Goal: Task Accomplishment & Management: Manage account settings

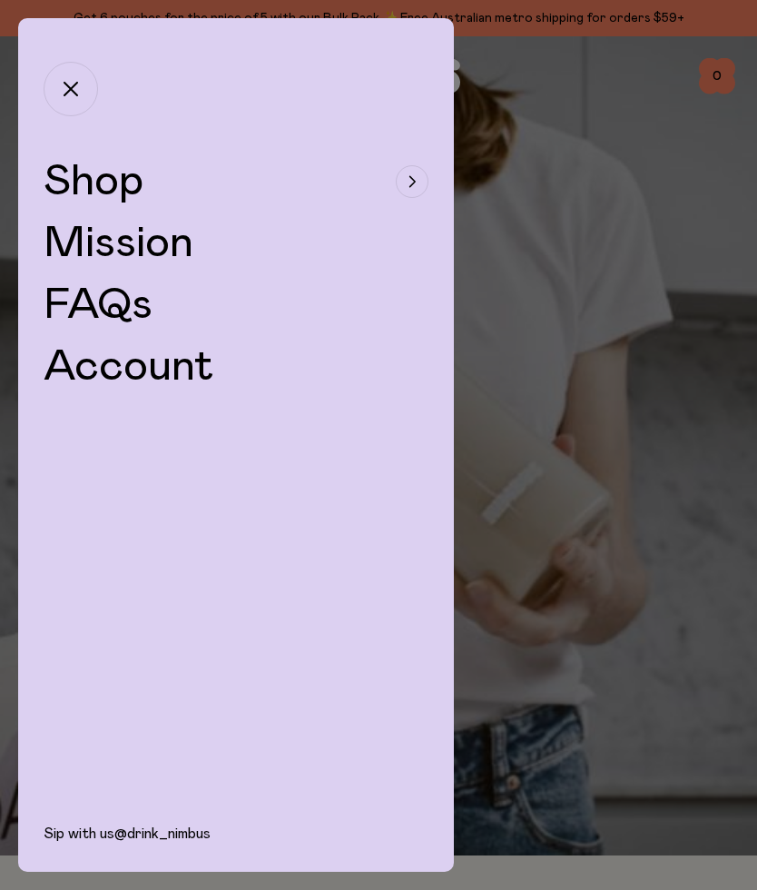
click at [399, 177] on div "button" at bounding box center [412, 181] width 33 height 33
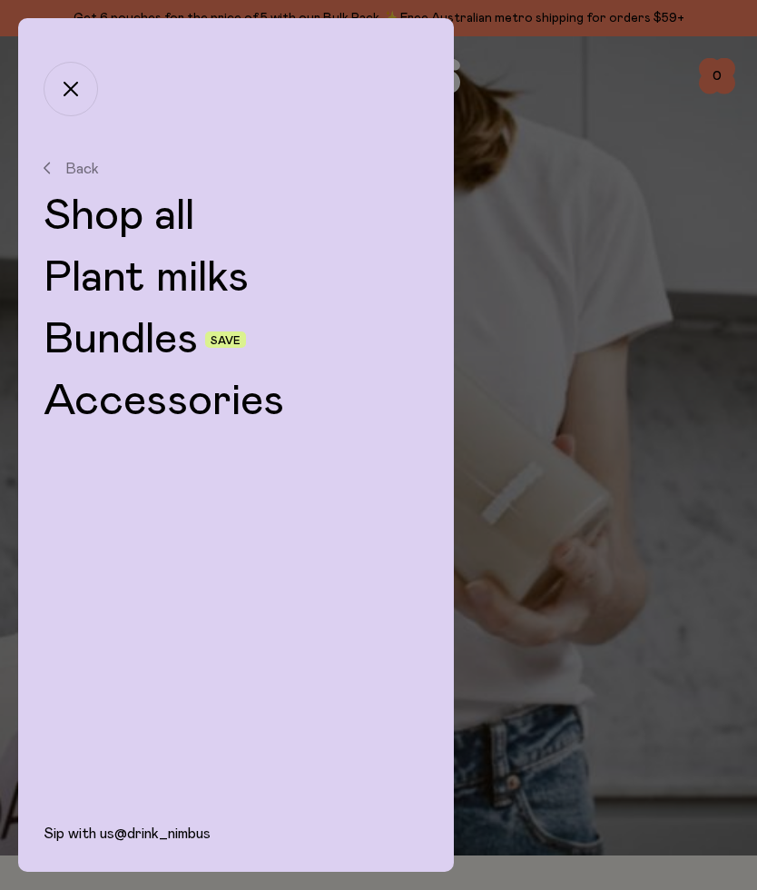
click at [76, 76] on button "button" at bounding box center [71, 89] width 54 height 54
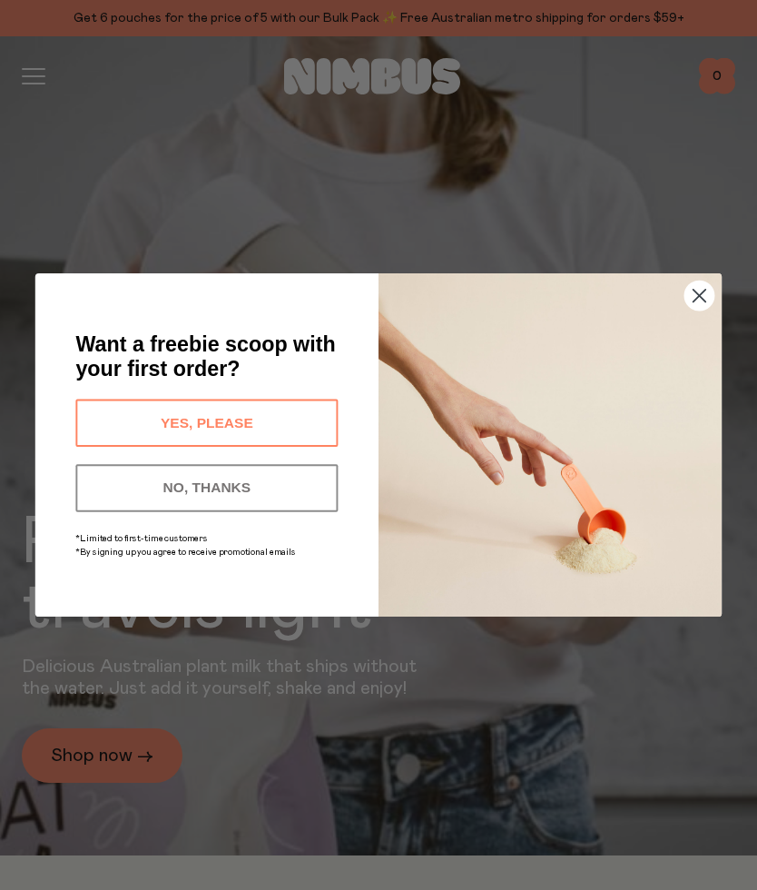
click at [698, 295] on icon "Close dialog" at bounding box center [700, 296] width 13 height 13
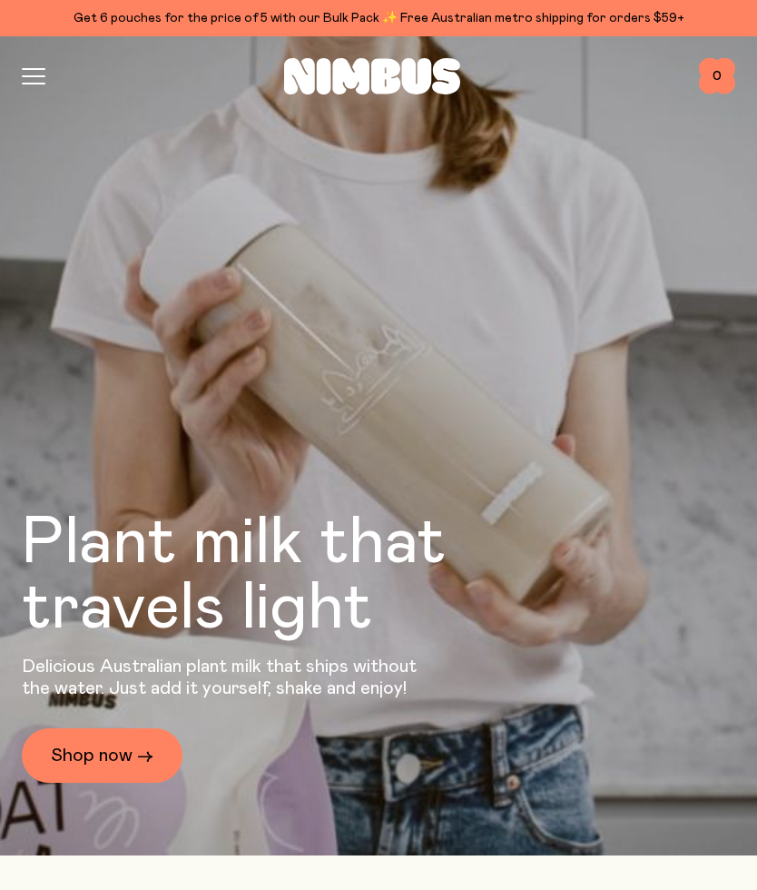
click at [48, 72] on div at bounding box center [372, 76] width 654 height 36
click at [37, 84] on icon "button" at bounding box center [34, 84] width 22 height 0
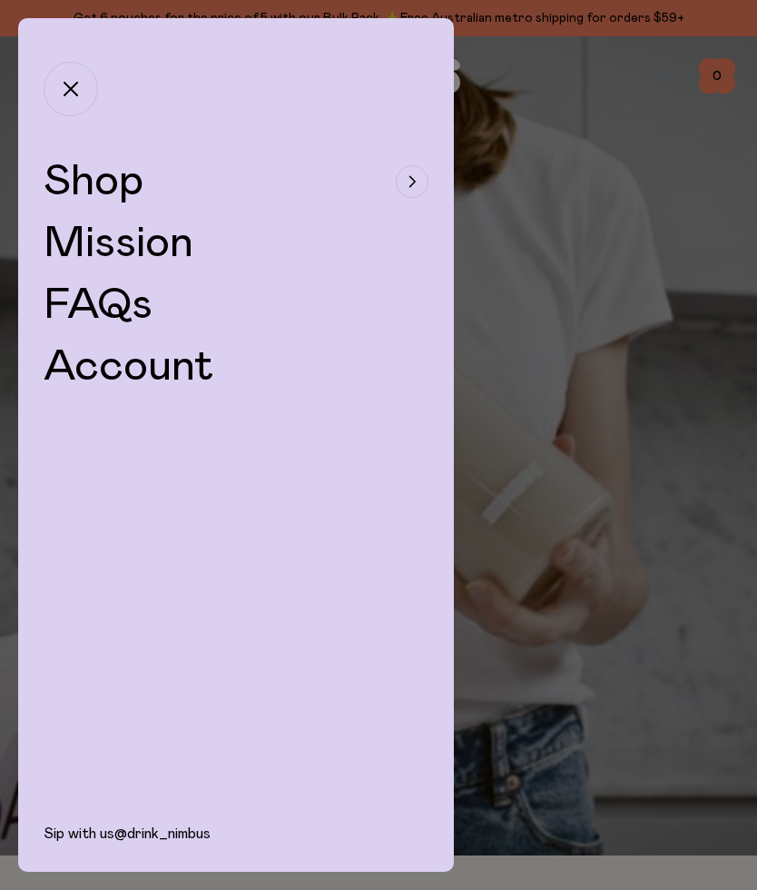
click at [209, 373] on link "Account" at bounding box center [129, 367] width 171 height 44
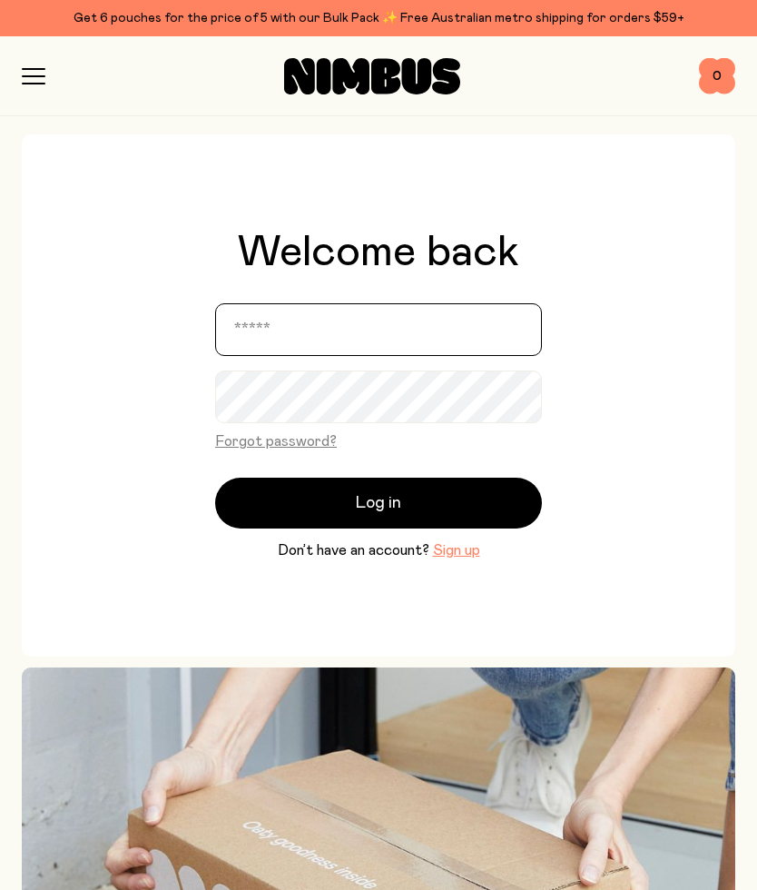
click at [283, 334] on input "email" at bounding box center [378, 329] width 327 height 53
type input "**********"
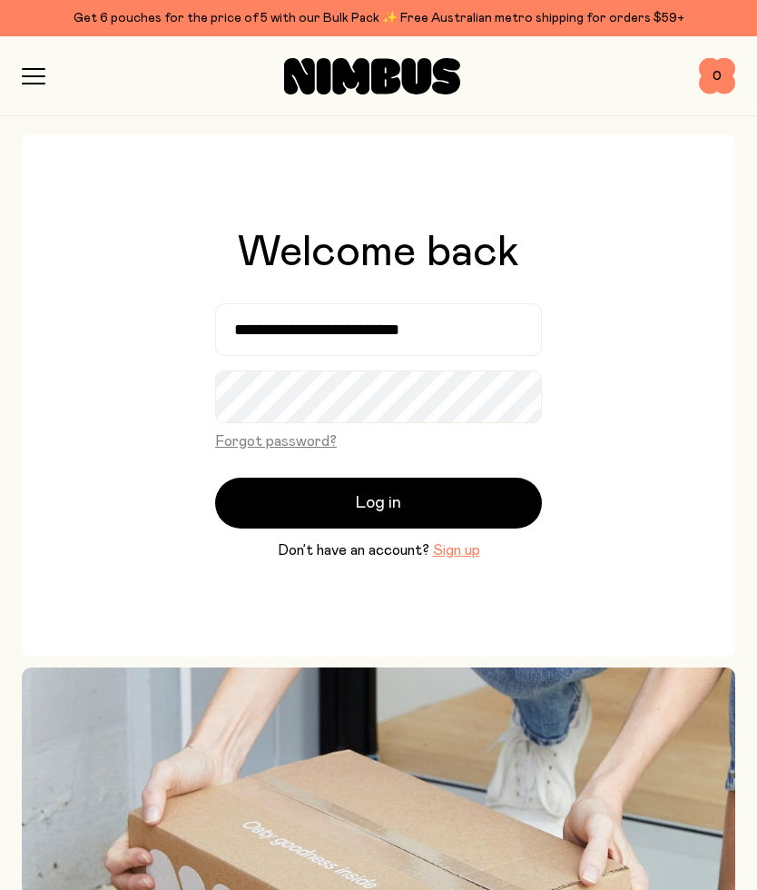
click at [379, 502] on button "Log in" at bounding box center [378, 502] width 327 height 51
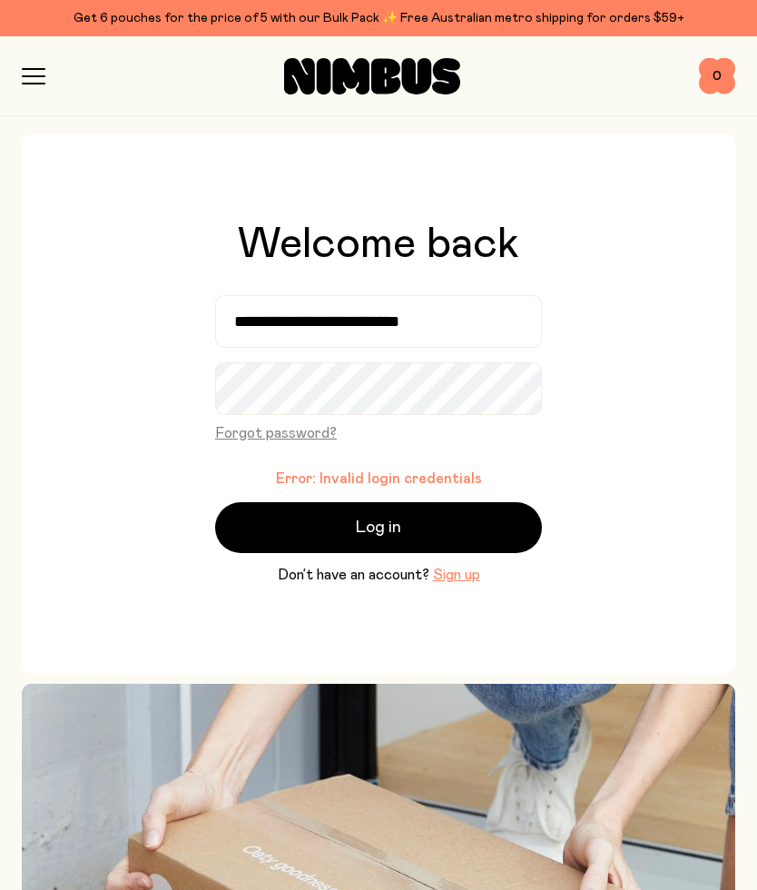
click at [386, 528] on span "Log in" at bounding box center [378, 527] width 45 height 25
click at [309, 434] on button "Forgot password?" at bounding box center [276, 433] width 122 height 22
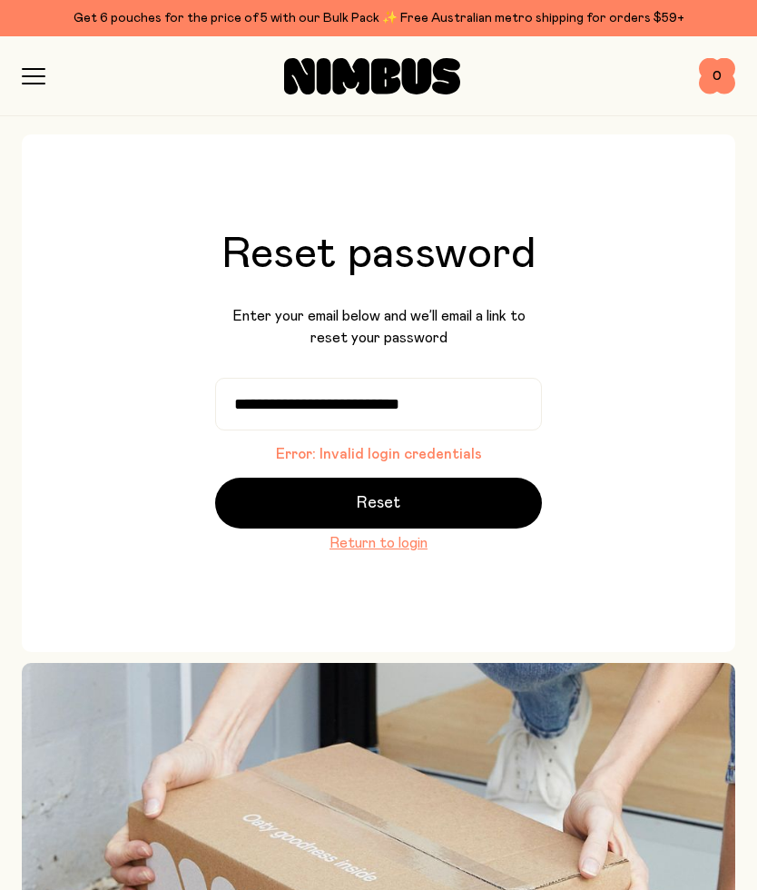
click at [393, 509] on span "Reset" at bounding box center [379, 502] width 44 height 25
